Goal: Check status: Check status

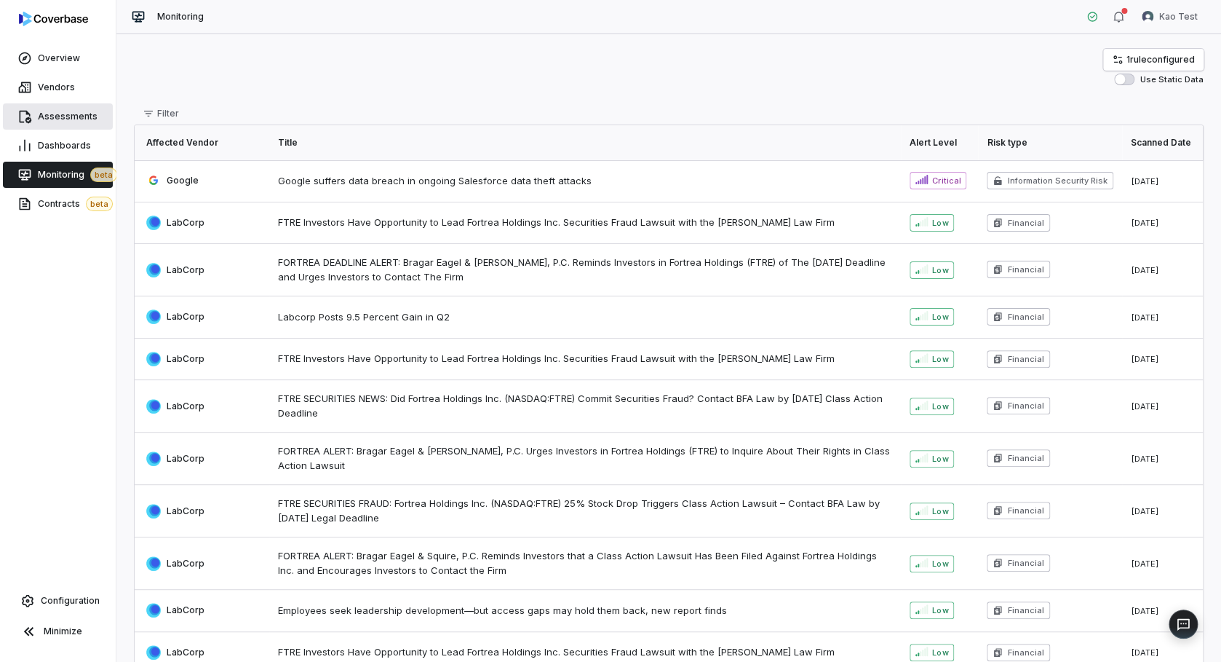
click at [39, 114] on span "Assessments" at bounding box center [68, 117] width 60 height 12
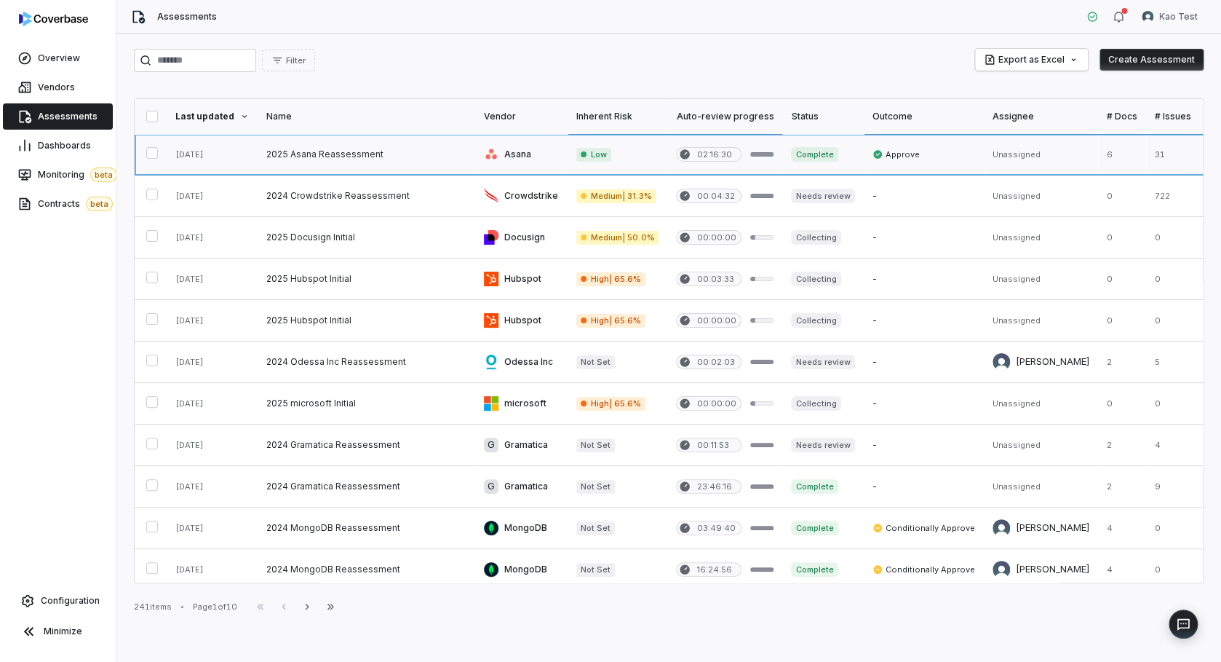
click at [316, 151] on link at bounding box center [367, 154] width 218 height 41
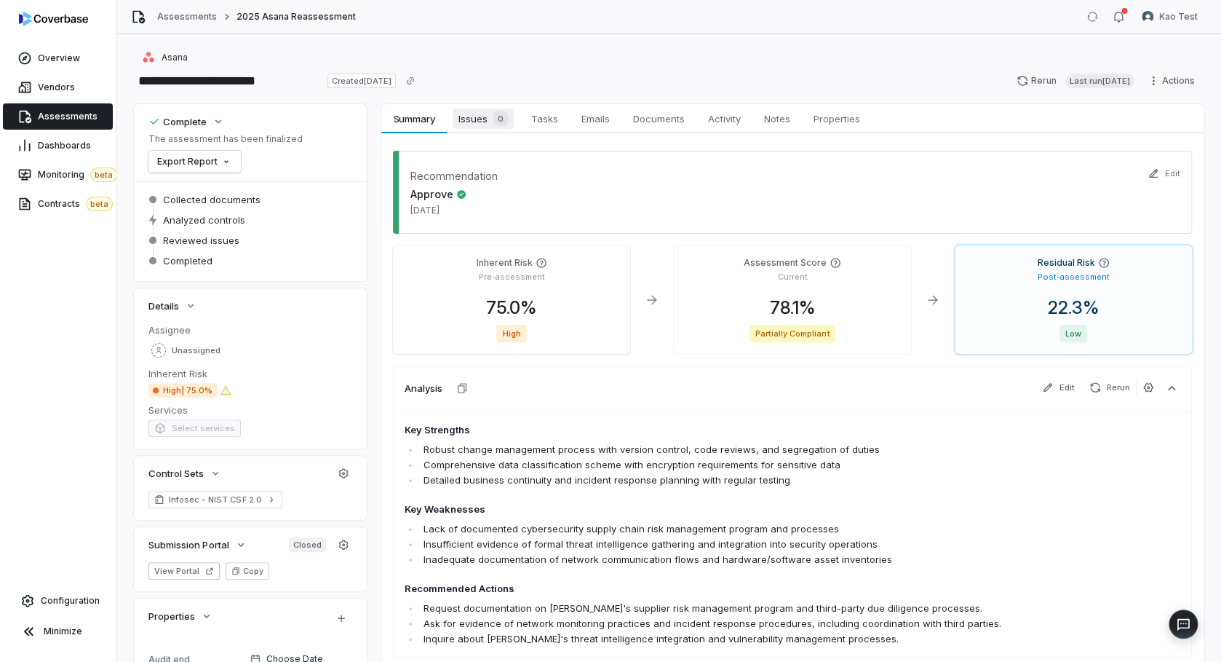
click at [475, 119] on span "Issues 0" at bounding box center [483, 118] width 61 height 20
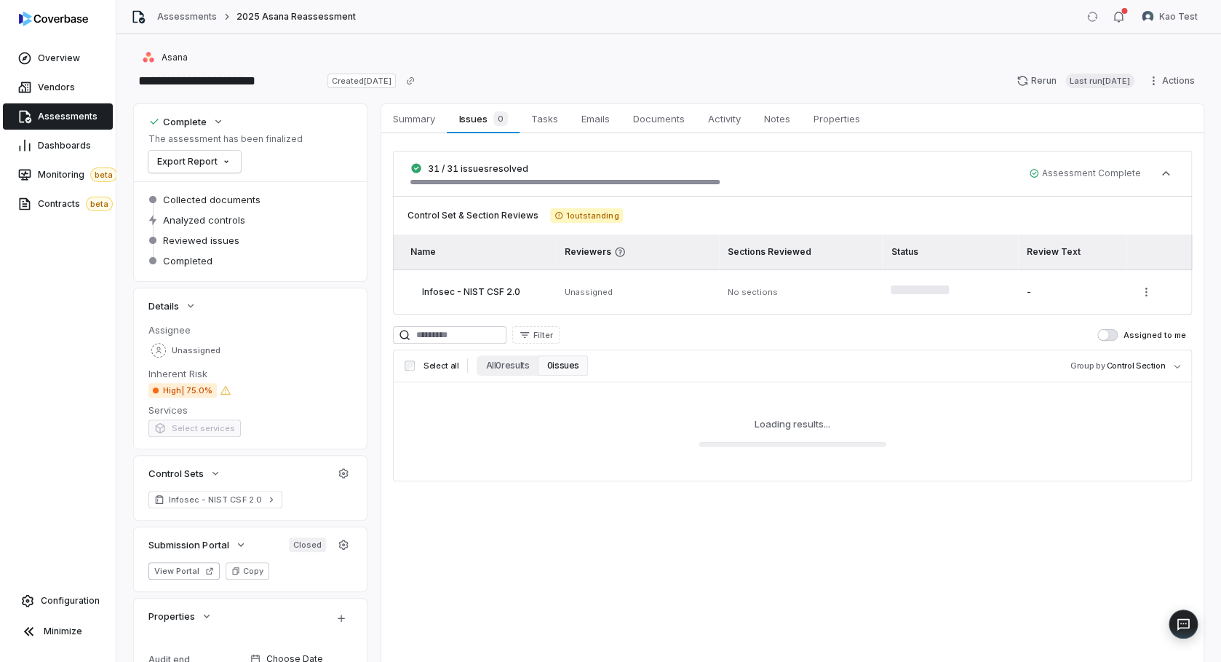
click at [63, 119] on span "Assessments" at bounding box center [68, 117] width 60 height 12
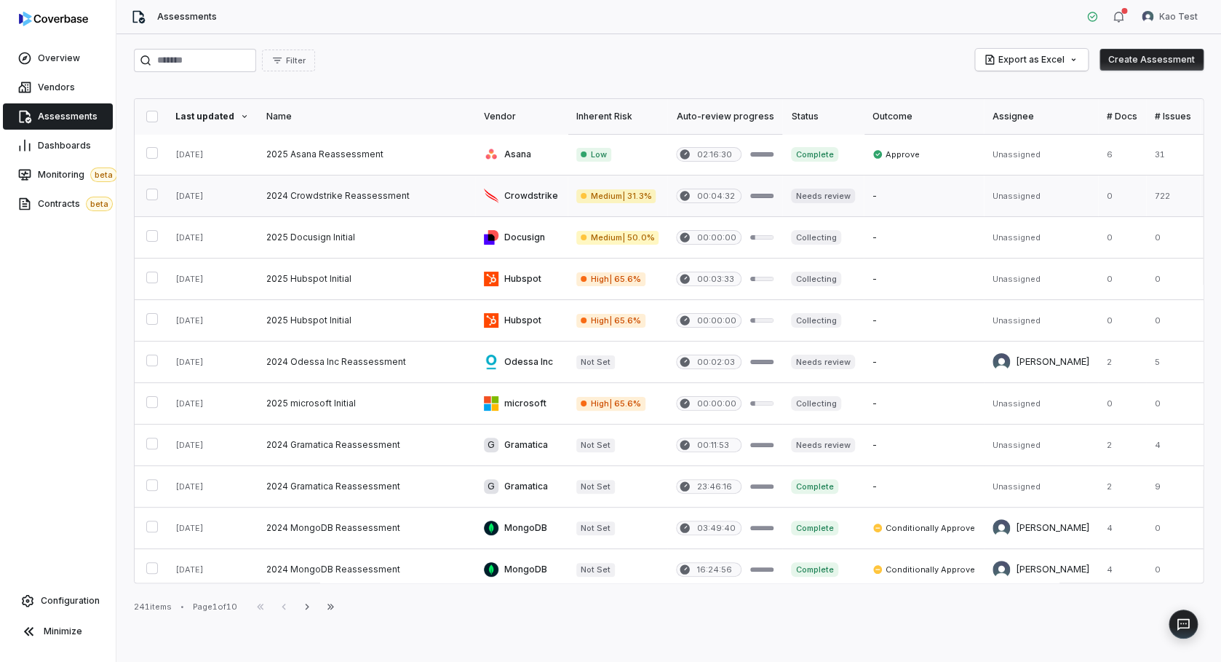
click at [338, 196] on link at bounding box center [367, 195] width 218 height 41
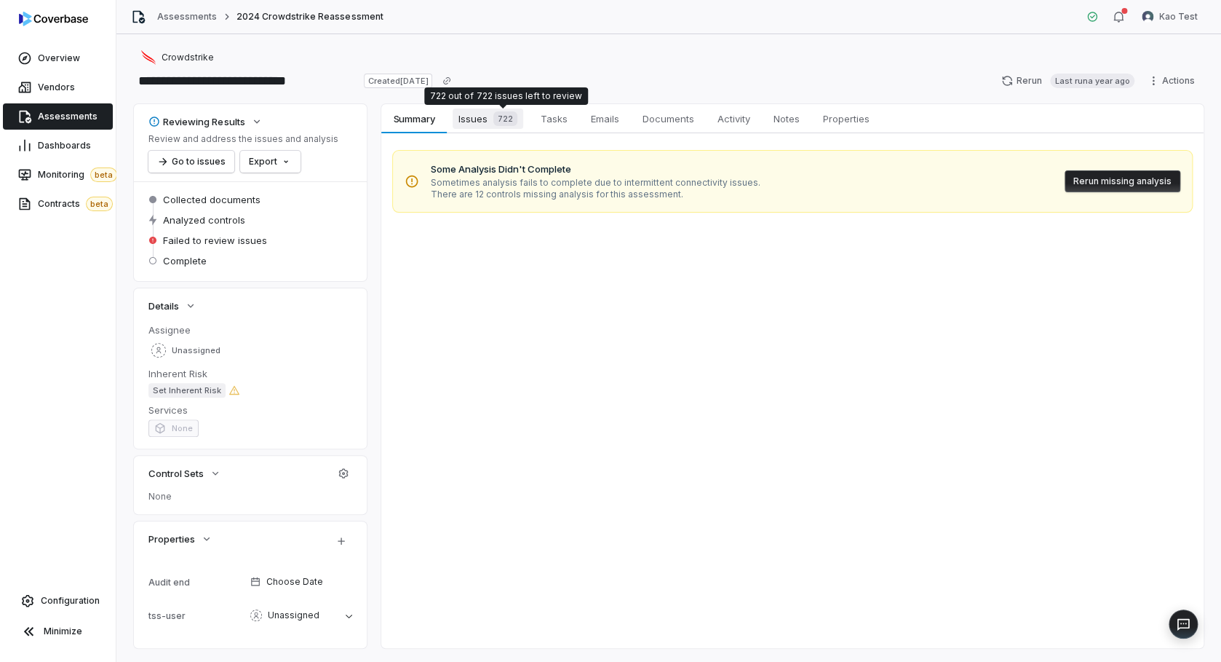
click at [480, 121] on span "Issues 722" at bounding box center [488, 118] width 71 height 20
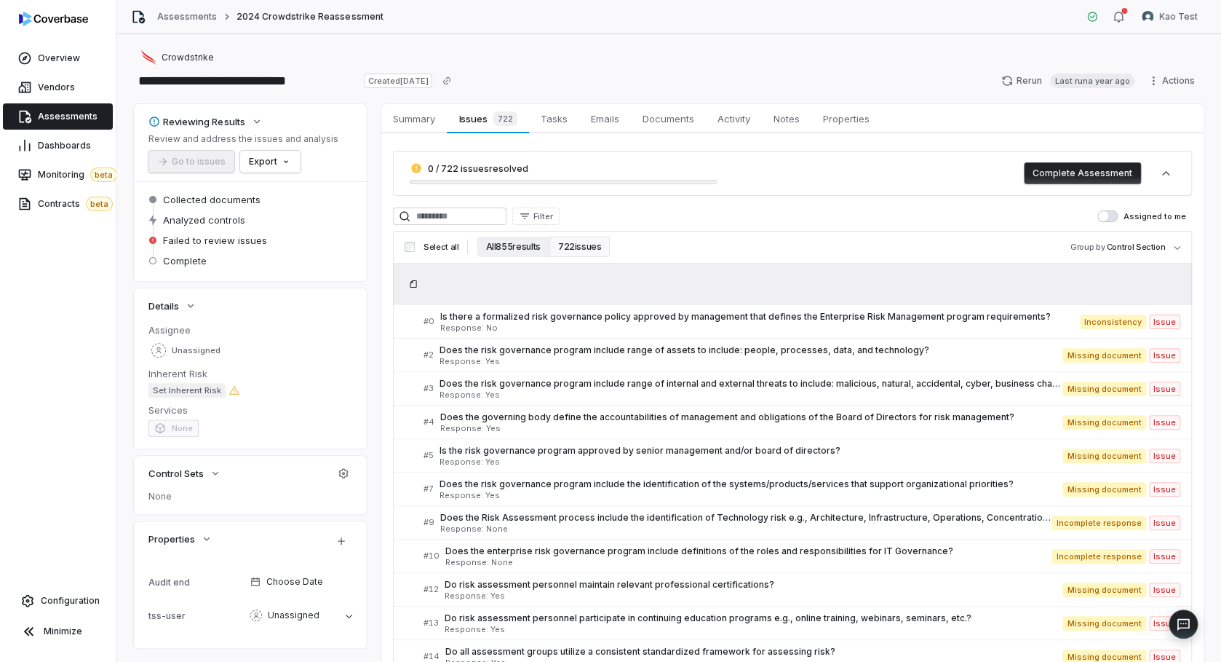
click at [510, 251] on button "All 855 results" at bounding box center [513, 247] width 72 height 20
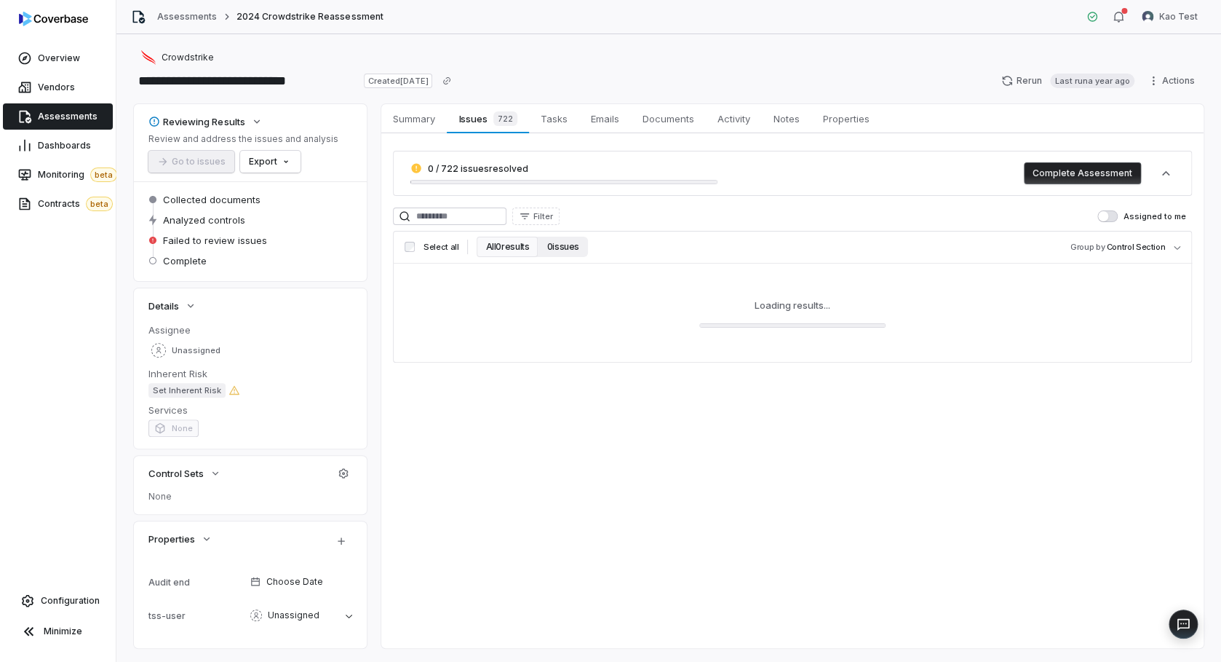
click at [564, 250] on button "0 issues" at bounding box center [562, 247] width 49 height 20
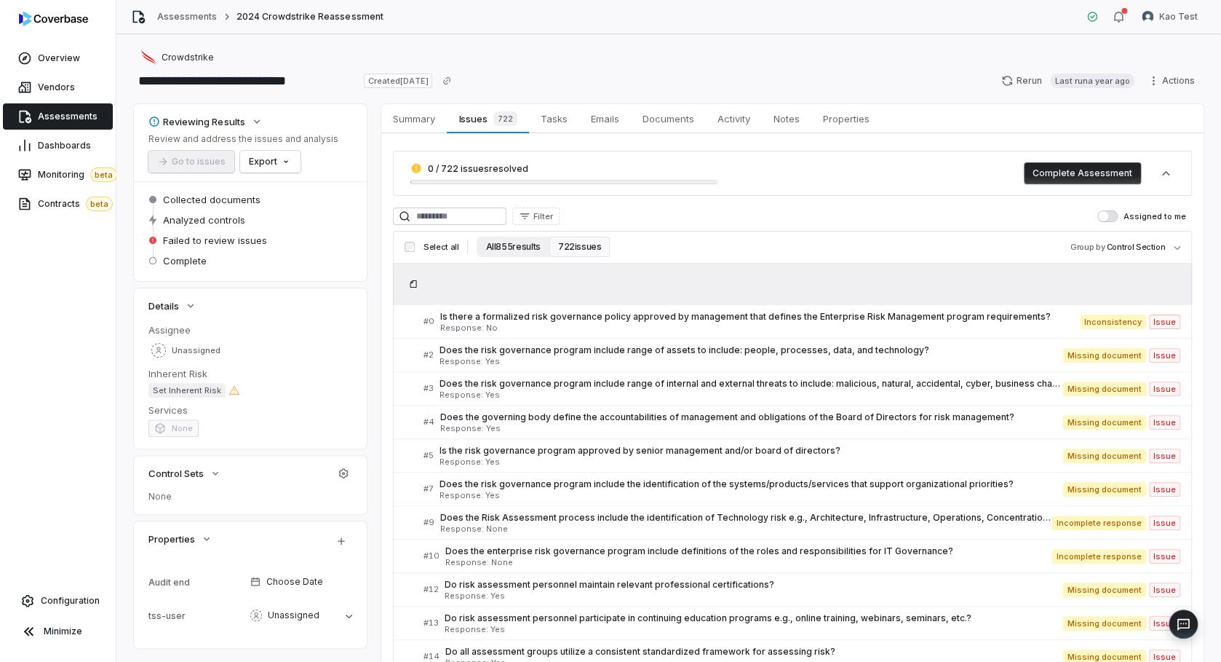
click at [518, 245] on button "All 855 results" at bounding box center [513, 247] width 72 height 20
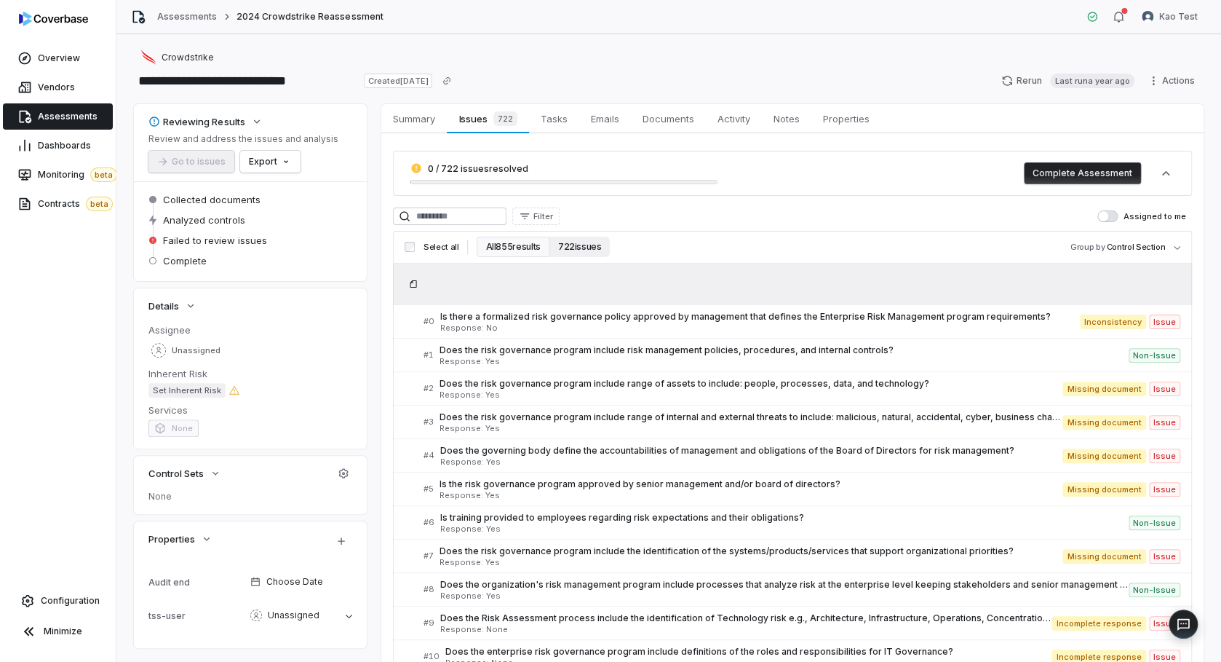
click at [576, 250] on button "722 issues" at bounding box center [579, 247] width 61 height 20
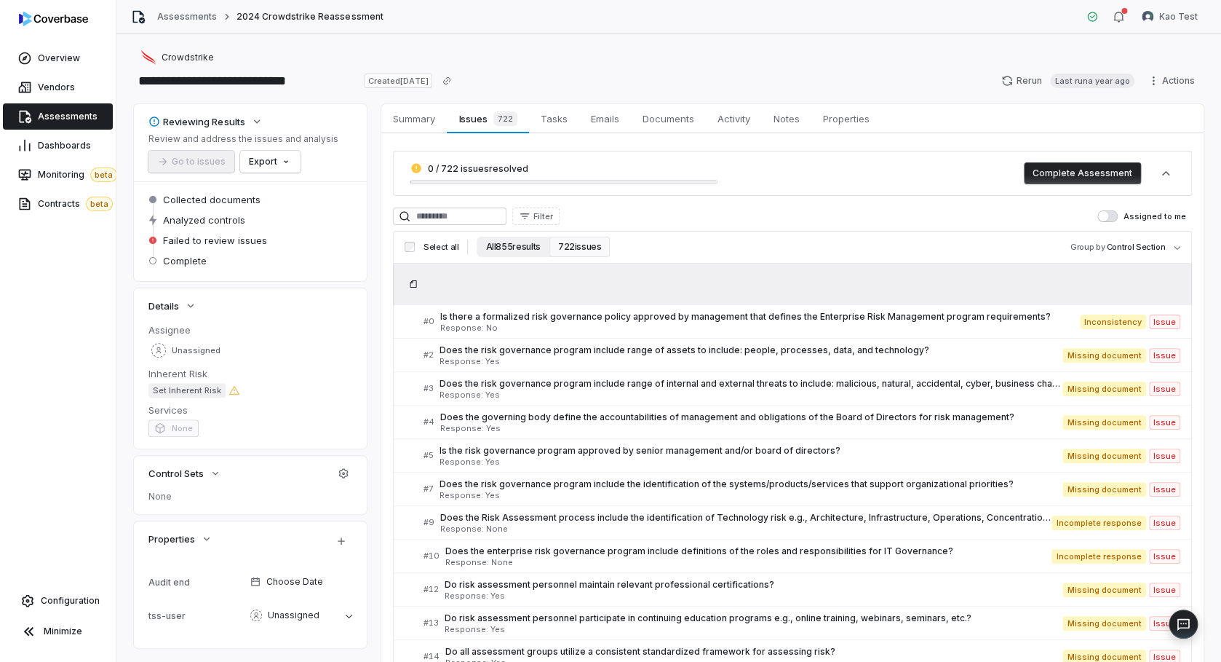
click at [530, 252] on button "All 855 results" at bounding box center [513, 247] width 72 height 20
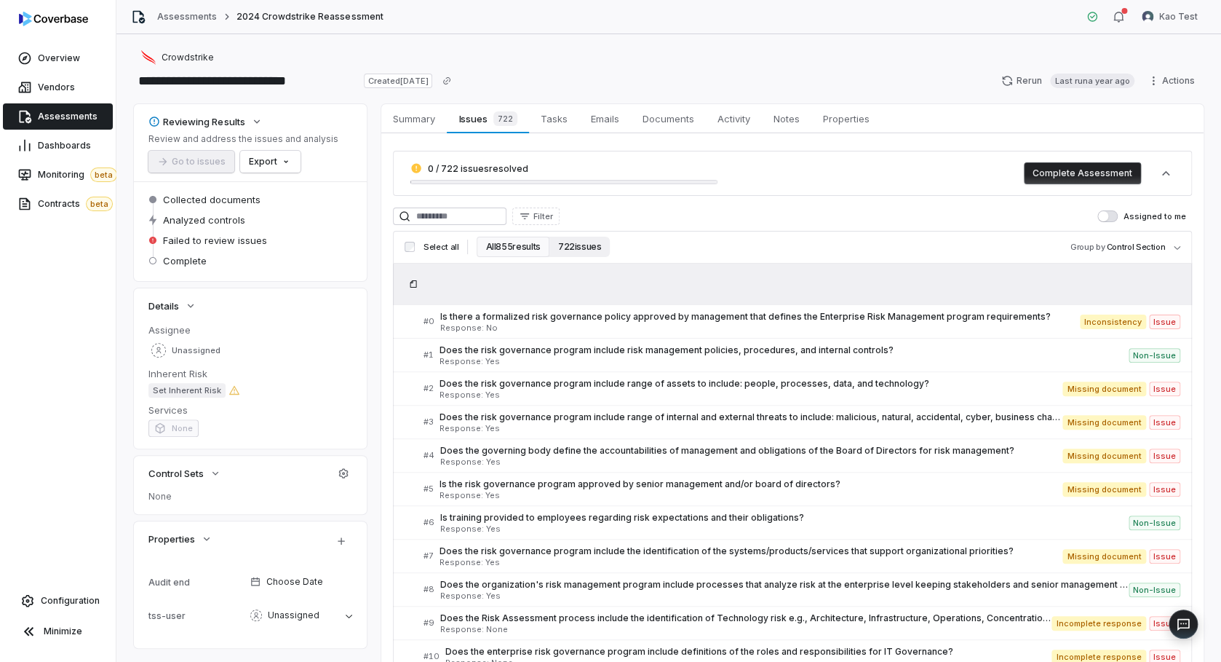
click at [573, 249] on button "722 issues" at bounding box center [579, 247] width 61 height 20
